Goal: Task Accomplishment & Management: Use online tool/utility

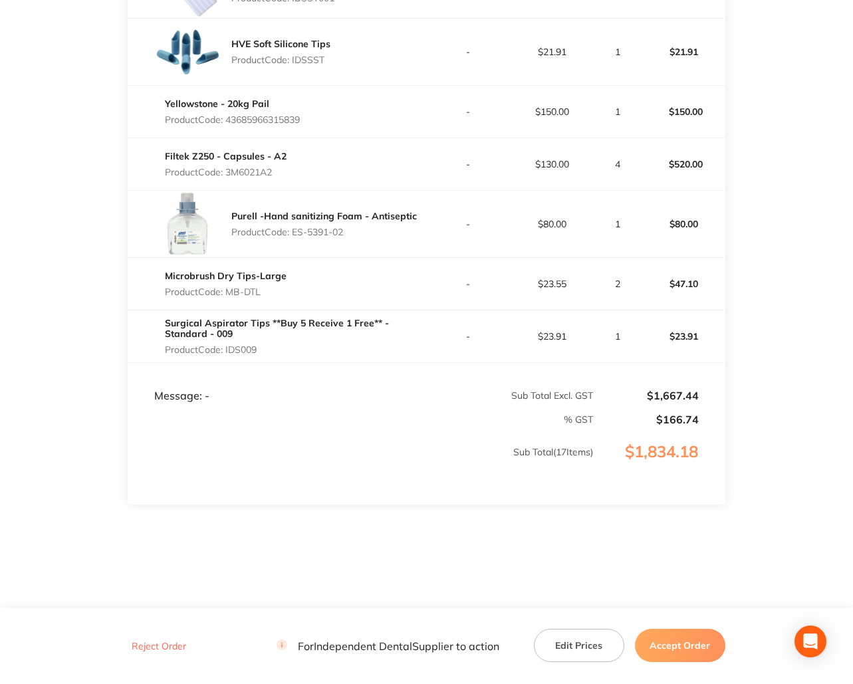
scroll to position [1052, 0]
click at [658, 647] on button "Accept Order" at bounding box center [680, 645] width 90 height 33
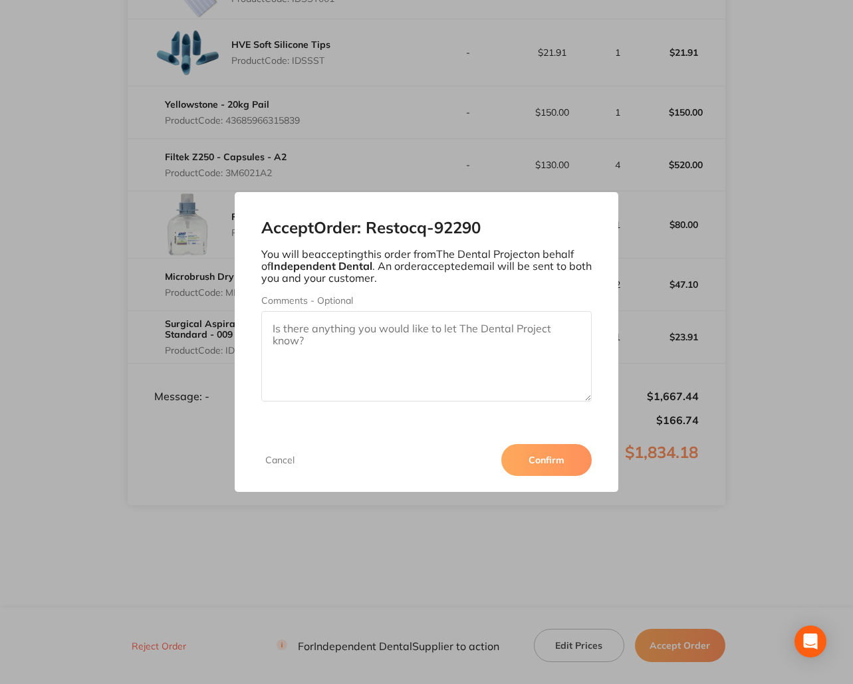
click at [284, 353] on textarea "Comments - Optional" at bounding box center [426, 356] width 331 height 90
type textarea "Thank you :)"
click at [535, 460] on button "Confirm" at bounding box center [547, 460] width 90 height 32
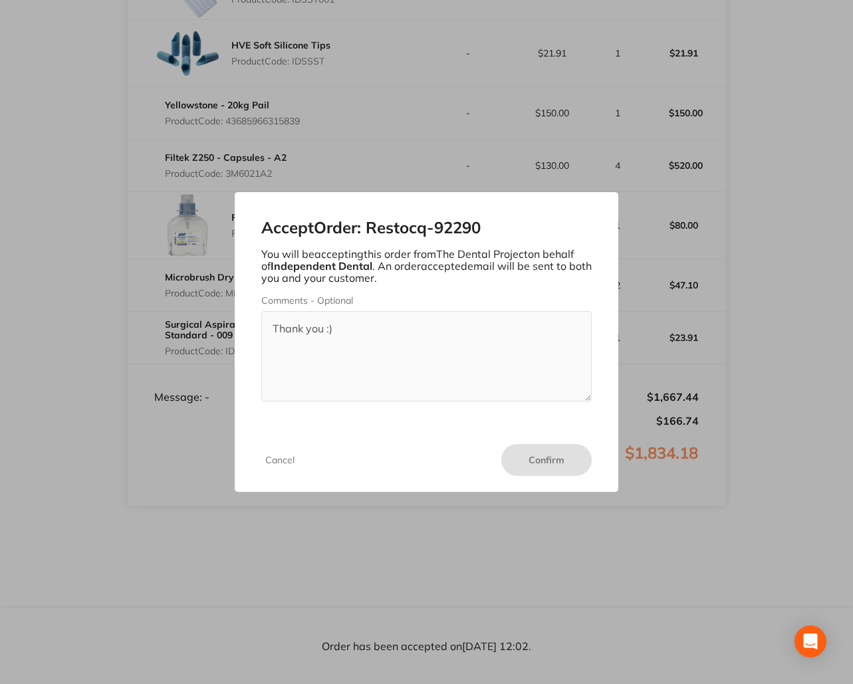
click at [394, 166] on div "Accept Order: Restocq- 92290 You will be accepting this order from The Dental P…" at bounding box center [426, 342] width 853 height 684
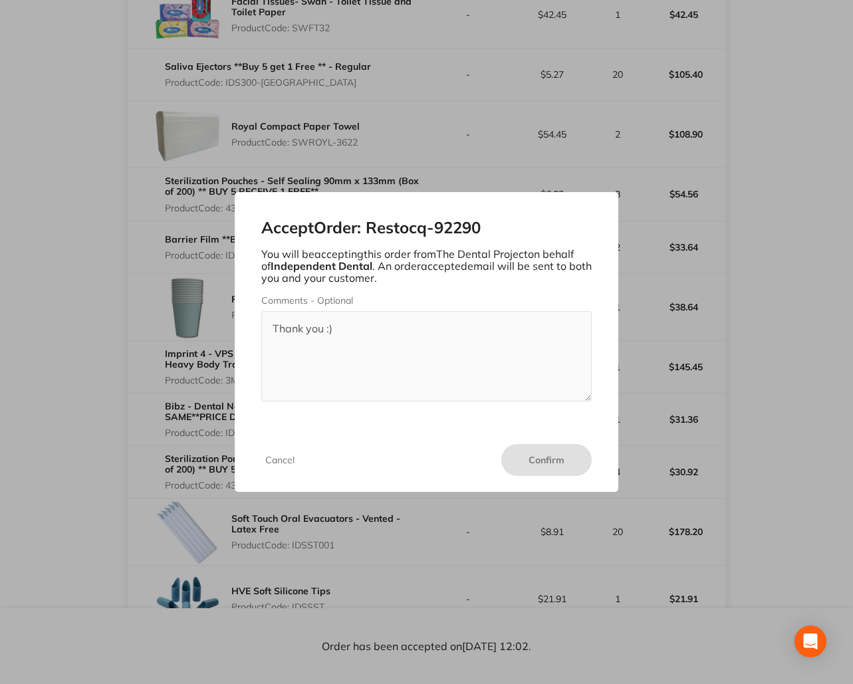
scroll to position [504, 0]
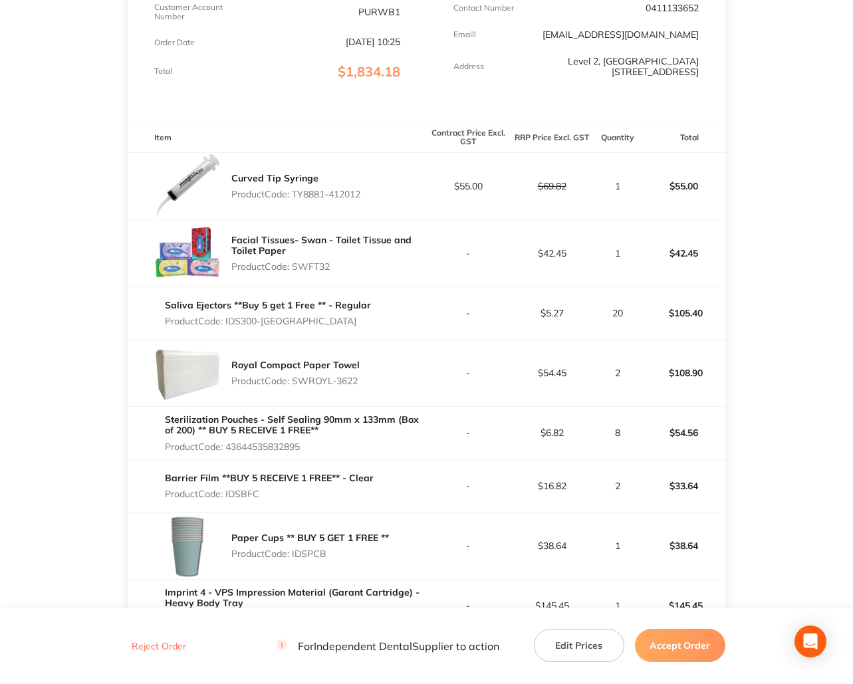
scroll to position [252, 0]
